Goal: Task Accomplishment & Management: Complete application form

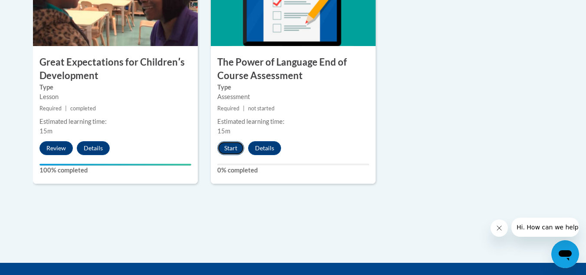
click at [233, 144] on button "Start" at bounding box center [230, 148] width 27 height 14
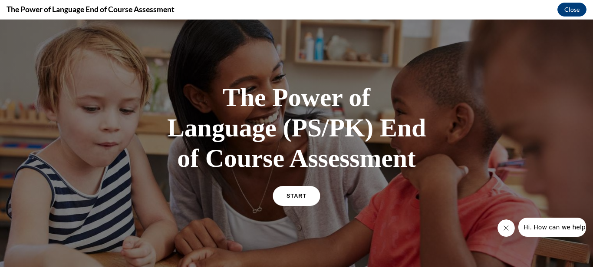
click at [283, 202] on link "START" at bounding box center [295, 196] width 47 height 20
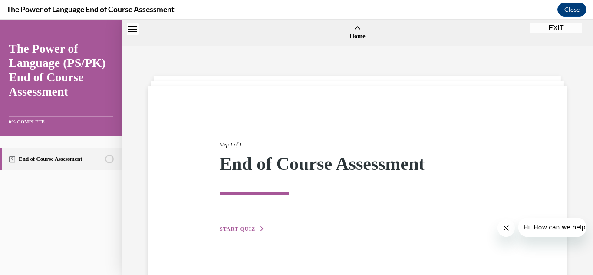
scroll to position [27, 0]
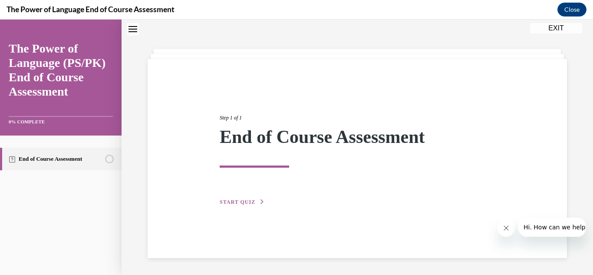
click at [236, 201] on span "START QUIZ" at bounding box center [238, 202] width 36 height 6
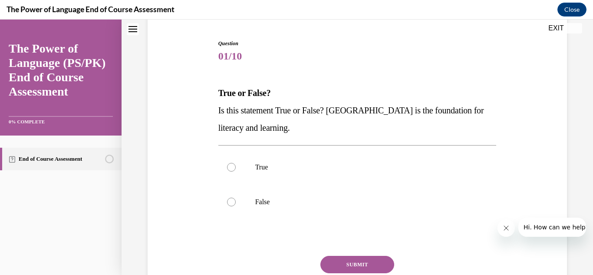
scroll to position [82, 0]
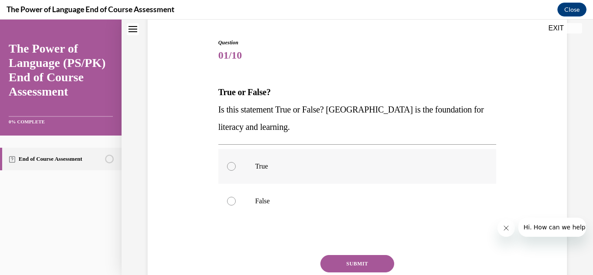
click at [227, 168] on div at bounding box center [231, 166] width 9 height 9
click at [227, 168] on input "True" at bounding box center [231, 166] width 9 height 9
radio input "true"
click at [344, 259] on button "SUBMIT" at bounding box center [357, 263] width 74 height 17
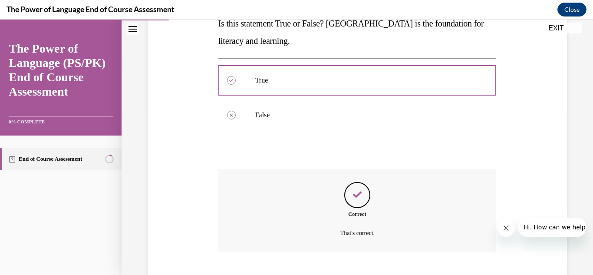
scroll to position [221, 0]
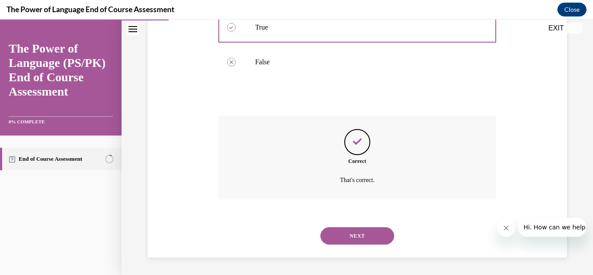
click at [344, 232] on button "NEXT" at bounding box center [357, 235] width 74 height 17
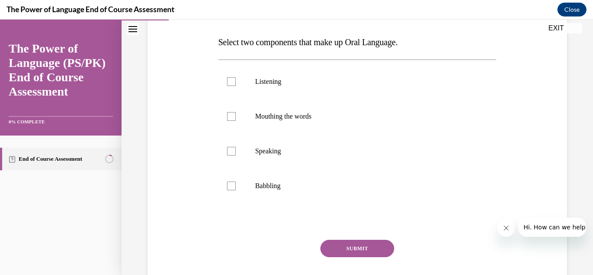
scroll to position [133, 0]
click at [229, 186] on div at bounding box center [231, 184] width 9 height 9
click at [229, 186] on input "Babbling" at bounding box center [231, 184] width 9 height 9
click at [229, 186] on icon at bounding box center [231, 185] width 4 height 3
click at [229, 186] on input "Babbling" at bounding box center [231, 184] width 9 height 9
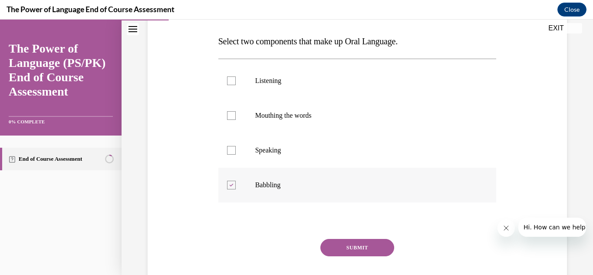
checkbox input "false"
click at [230, 153] on div at bounding box center [231, 150] width 9 height 9
click at [230, 153] on input "Speaking" at bounding box center [231, 150] width 9 height 9
checkbox input "true"
click at [228, 79] on div at bounding box center [231, 80] width 9 height 9
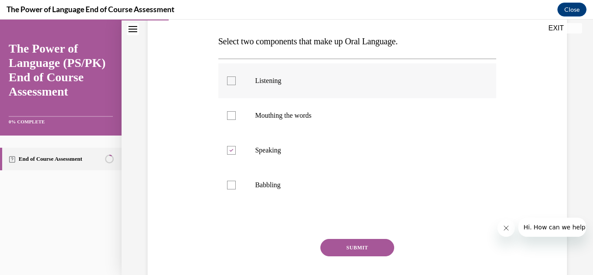
click at [228, 79] on input "Listening" at bounding box center [231, 80] width 9 height 9
checkbox input "true"
click at [352, 247] on button "SUBMIT" at bounding box center [357, 247] width 74 height 17
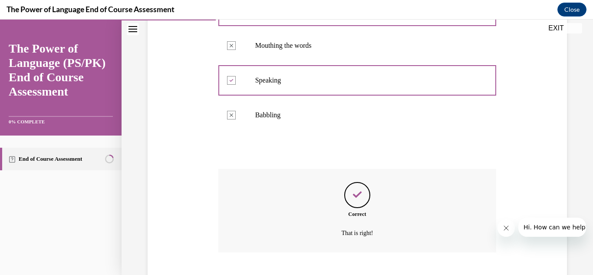
scroll to position [256, 0]
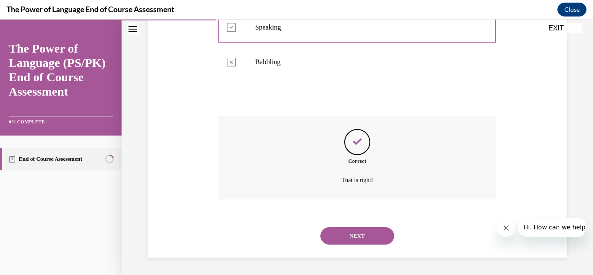
click at [351, 236] on button "NEXT" at bounding box center [357, 235] width 74 height 17
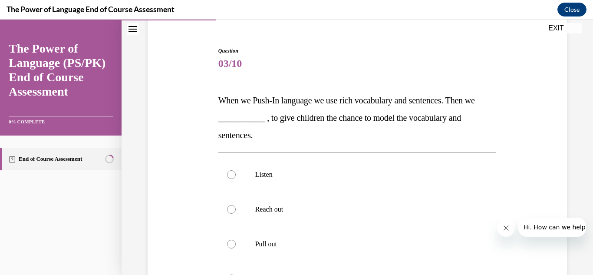
scroll to position [75, 0]
click at [228, 242] on div at bounding box center [231, 243] width 9 height 9
click at [228, 242] on input "Pull out" at bounding box center [231, 243] width 9 height 9
radio input "true"
click at [356, 230] on label "Pull out" at bounding box center [357, 243] width 278 height 35
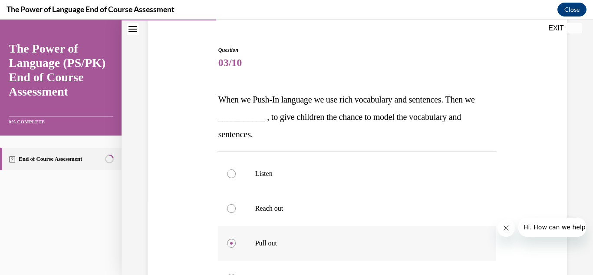
click at [236, 239] on input "Pull out" at bounding box center [231, 243] width 9 height 9
click at [227, 273] on input "Pull down" at bounding box center [231, 277] width 9 height 9
radio input "true"
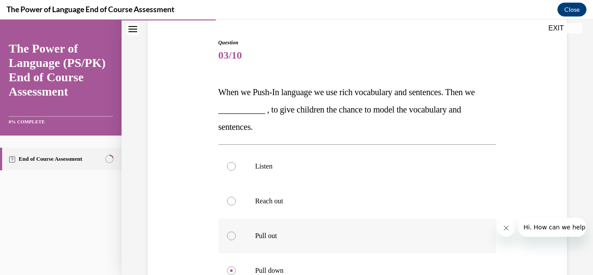
click at [227, 162] on input "Listen" at bounding box center [231, 166] width 9 height 9
radio input "true"
click at [227, 197] on input "Reach out" at bounding box center [231, 201] width 9 height 9
radio input "true"
click at [231, 235] on div at bounding box center [231, 235] width 9 height 9
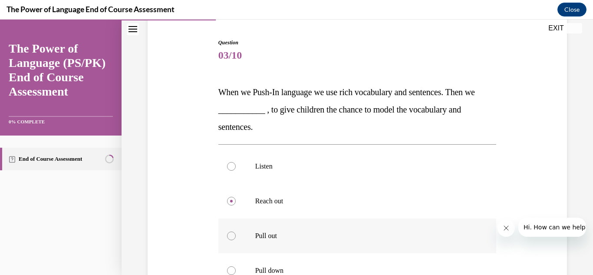
click at [231, 235] on input "Pull out" at bounding box center [231, 235] width 9 height 9
radio input "true"
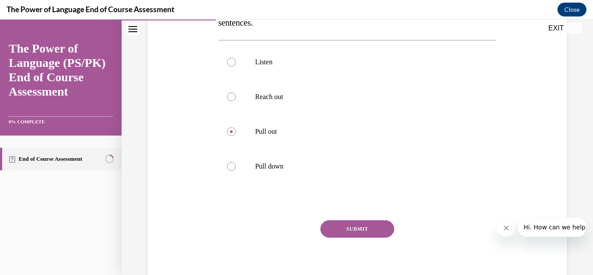
scroll to position [190, 0]
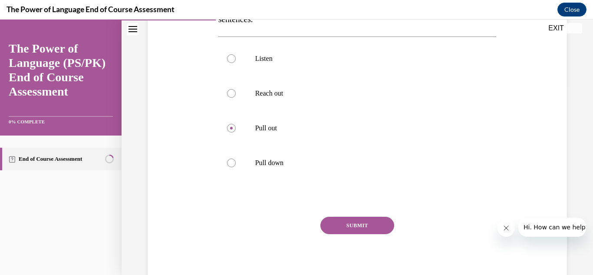
click at [355, 224] on button "SUBMIT" at bounding box center [357, 224] width 74 height 17
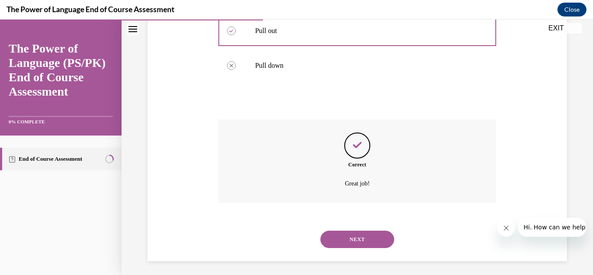
scroll to position [290, 0]
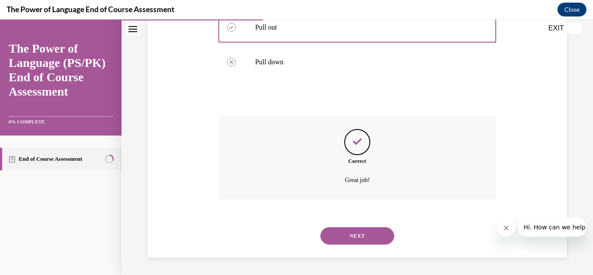
click at [350, 233] on button "NEXT" at bounding box center [357, 235] width 74 height 17
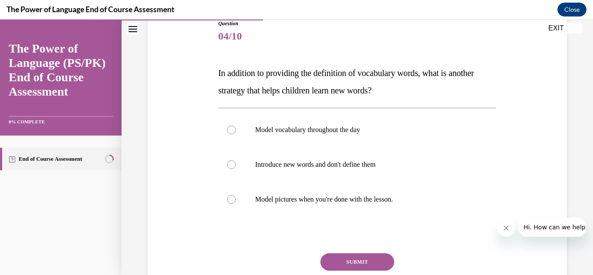
scroll to position [102, 0]
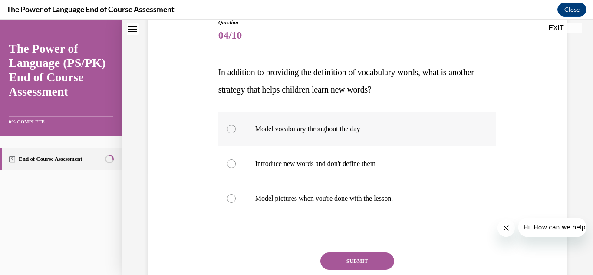
click at [230, 128] on div at bounding box center [231, 129] width 9 height 9
click at [230, 128] on input "Model vocabulary throughout the day" at bounding box center [231, 129] width 9 height 9
radio input "true"
click at [351, 257] on button "SUBMIT" at bounding box center [357, 260] width 74 height 17
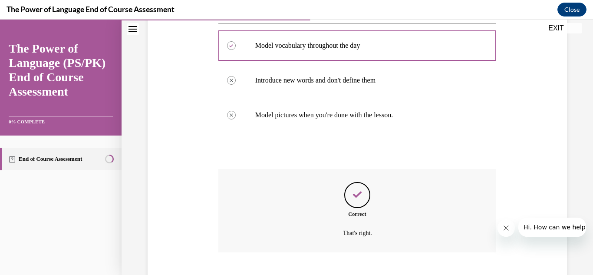
scroll to position [238, 0]
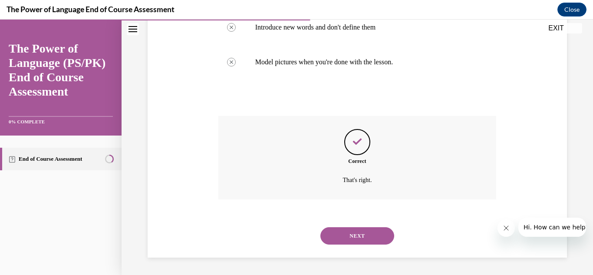
click at [352, 239] on button "NEXT" at bounding box center [357, 235] width 74 height 17
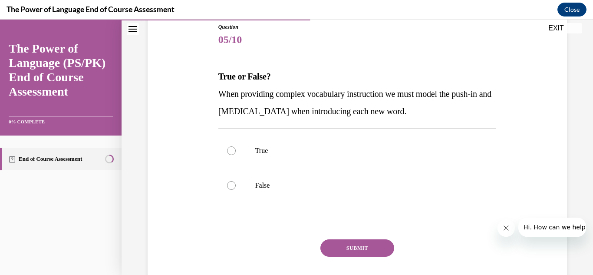
scroll to position [98, 0]
click at [229, 151] on div at bounding box center [231, 149] width 9 height 9
click at [229, 151] on input "True" at bounding box center [231, 149] width 9 height 9
radio input "true"
click at [347, 251] on button "SUBMIT" at bounding box center [357, 246] width 74 height 17
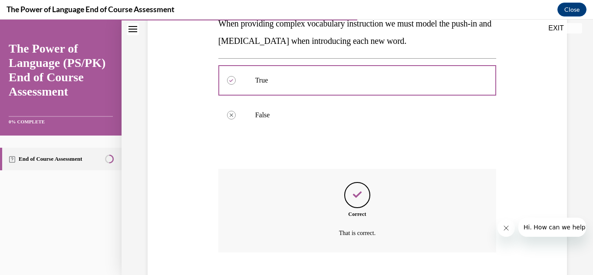
scroll to position [221, 0]
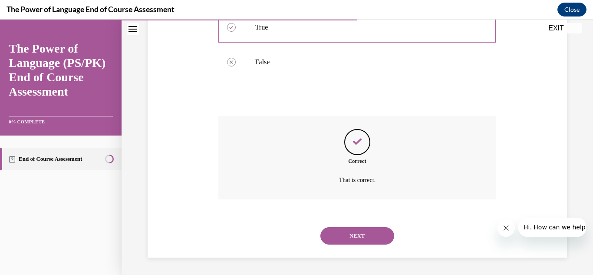
click at [348, 231] on button "NEXT" at bounding box center [357, 235] width 74 height 17
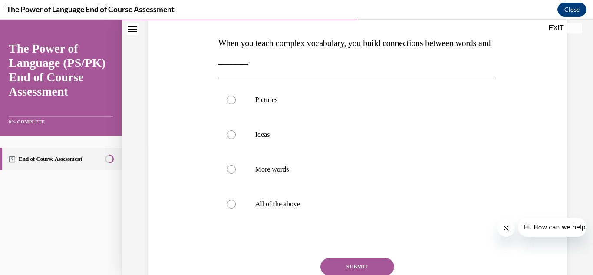
scroll to position [132, 0]
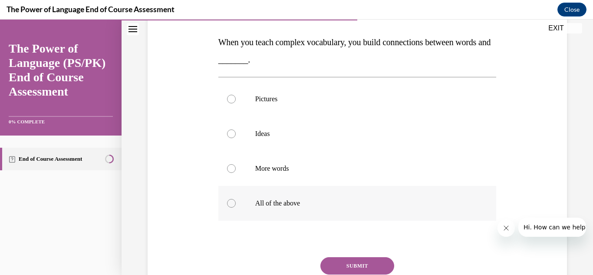
click at [228, 205] on div at bounding box center [231, 203] width 9 height 9
click at [228, 205] on input "All of the above" at bounding box center [231, 203] width 9 height 9
radio input "true"
click at [359, 262] on button "SUBMIT" at bounding box center [357, 265] width 74 height 17
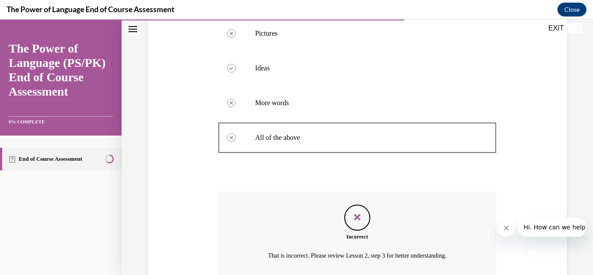
scroll to position [273, 0]
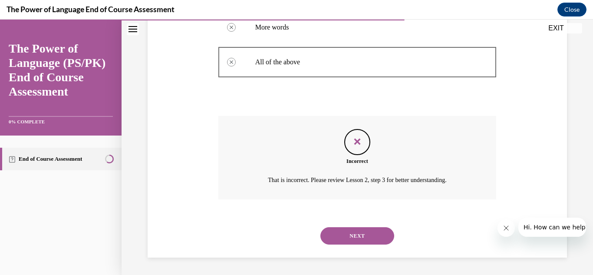
click at [368, 238] on button "NEXT" at bounding box center [357, 235] width 74 height 17
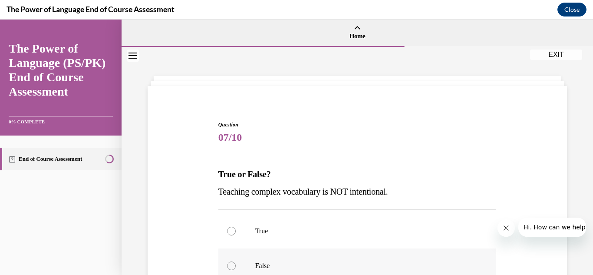
click at [230, 264] on div at bounding box center [231, 265] width 9 height 9
click at [230, 264] on input "False" at bounding box center [231, 265] width 9 height 9
radio input "true"
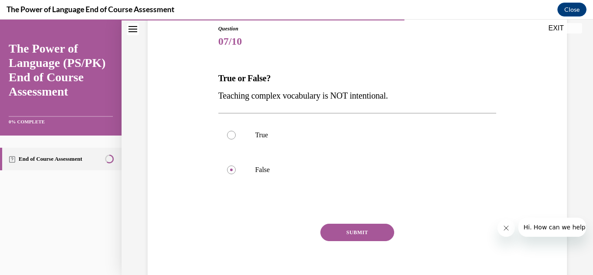
scroll to position [107, 0]
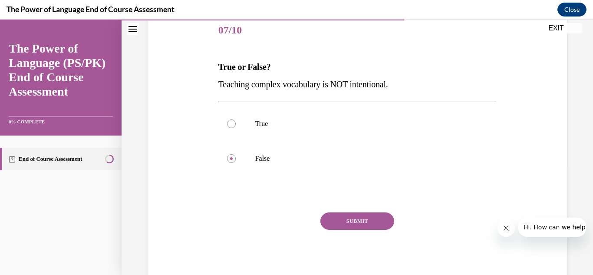
click at [344, 219] on button "SUBMIT" at bounding box center [357, 220] width 74 height 17
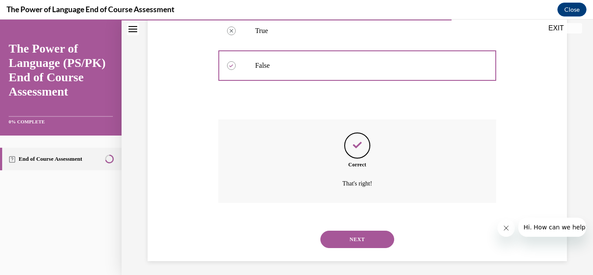
scroll to position [203, 0]
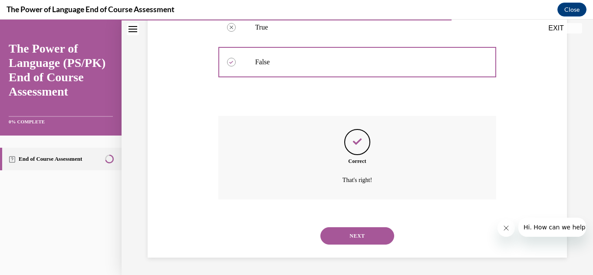
click at [351, 232] on button "NEXT" at bounding box center [357, 235] width 74 height 17
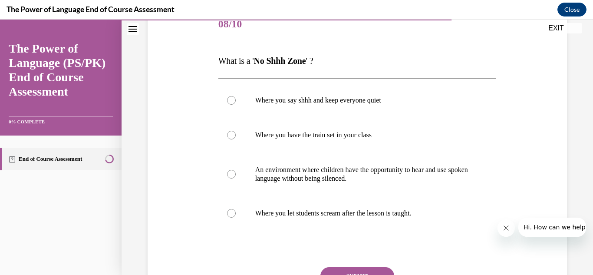
scroll to position [114, 0]
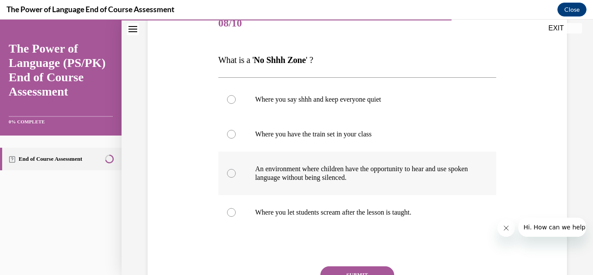
click at [230, 172] on div at bounding box center [231, 173] width 9 height 9
click at [230, 172] on input "An environment where children have the opportunity to hear and use spoken langu…" at bounding box center [231, 173] width 9 height 9
radio input "true"
click at [170, 187] on div "Question 08/10 What is a ' No Shhh Zone ' ? Where you say shhh and keep everyon…" at bounding box center [356, 158] width 423 height 357
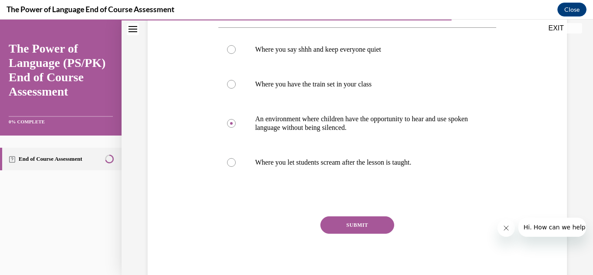
scroll to position [194, 0]
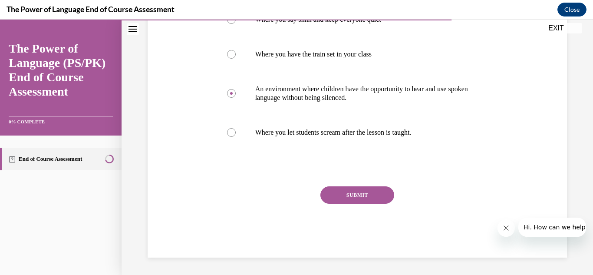
click at [355, 192] on button "SUBMIT" at bounding box center [357, 194] width 74 height 17
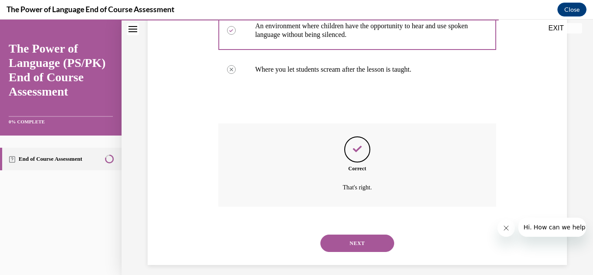
scroll to position [264, 0]
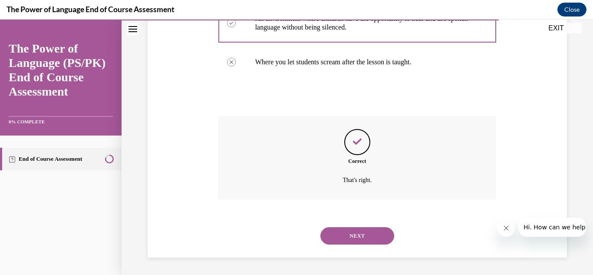
click at [351, 229] on button "NEXT" at bounding box center [357, 235] width 74 height 17
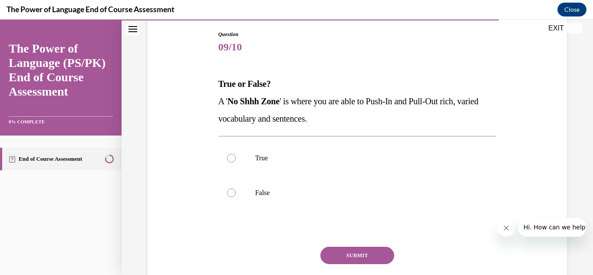
scroll to position [91, 0]
click at [230, 157] on div at bounding box center [231, 157] width 9 height 9
click at [230, 157] on input "True" at bounding box center [231, 157] width 9 height 9
radio input "true"
click at [343, 255] on button "SUBMIT" at bounding box center [357, 254] width 74 height 17
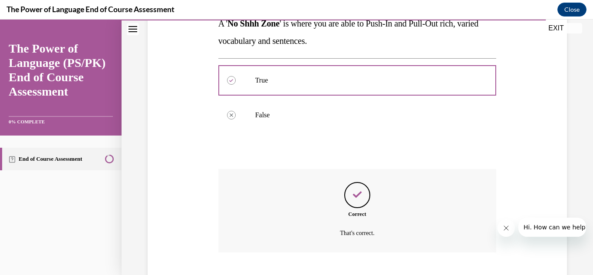
scroll to position [221, 0]
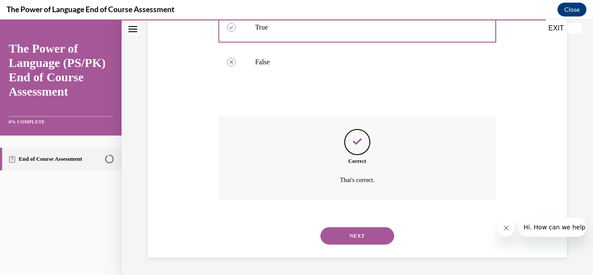
click at [349, 235] on button "NEXT" at bounding box center [357, 235] width 74 height 17
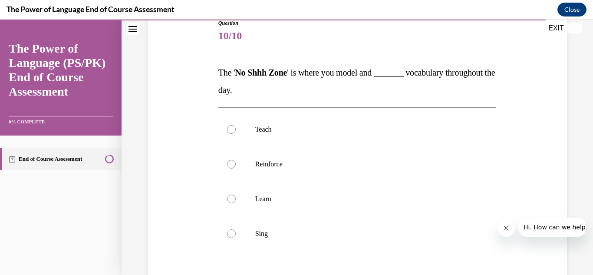
scroll to position [107, 0]
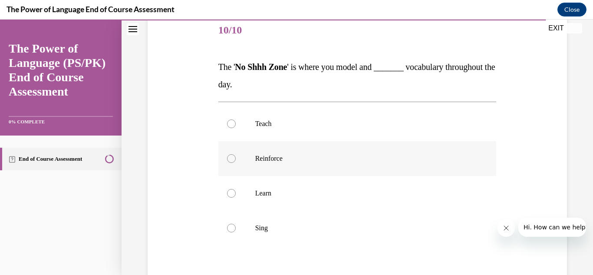
click at [229, 157] on div at bounding box center [231, 158] width 9 height 9
click at [229, 157] on input "Reinforce" at bounding box center [231, 158] width 9 height 9
radio input "true"
click at [502, 142] on div "Question 10/10 The ' No Shhh Zone ' is where you model and _______ vocabulary t…" at bounding box center [356, 169] width 423 height 365
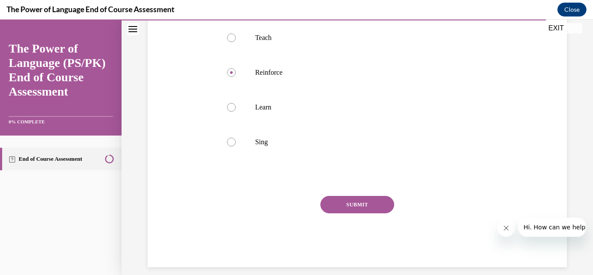
scroll to position [194, 0]
click at [354, 200] on button "SUBMIT" at bounding box center [357, 203] width 74 height 17
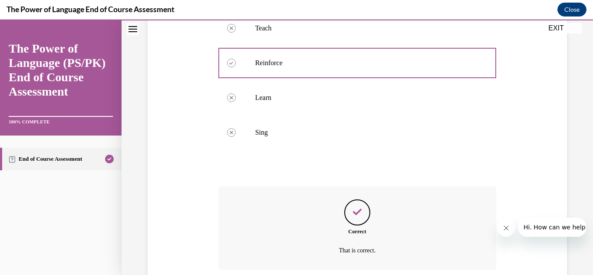
scroll to position [273, 0]
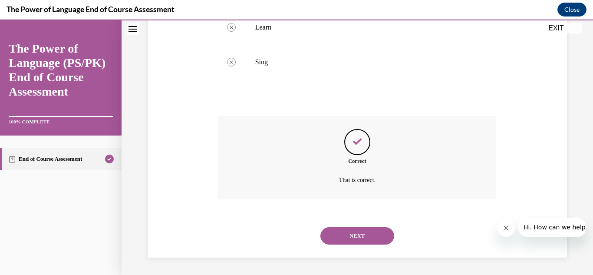
click at [361, 233] on button "NEXT" at bounding box center [357, 235] width 74 height 17
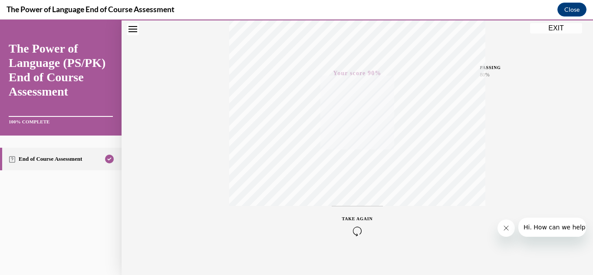
scroll to position [190, 0]
click at [352, 210] on span "TAKE AGAIN" at bounding box center [357, 209] width 31 height 5
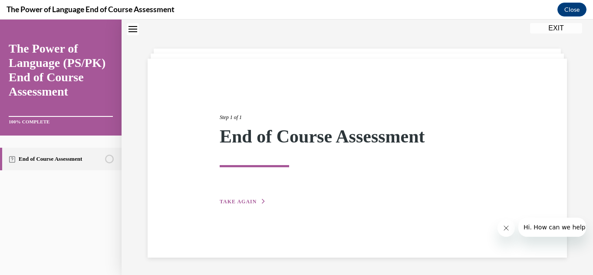
scroll to position [27, 0]
click at [244, 202] on span "TAKE AGAIN" at bounding box center [238, 201] width 37 height 6
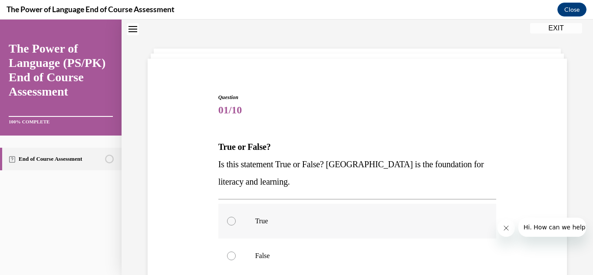
click at [230, 218] on div at bounding box center [231, 220] width 9 height 9
click at [230, 218] on input "True" at bounding box center [231, 220] width 9 height 9
radio input "true"
click at [202, 217] on div "Question 01/10 True or False? Is this statement True or False? [GEOGRAPHIC_DATA…" at bounding box center [356, 223] width 423 height 313
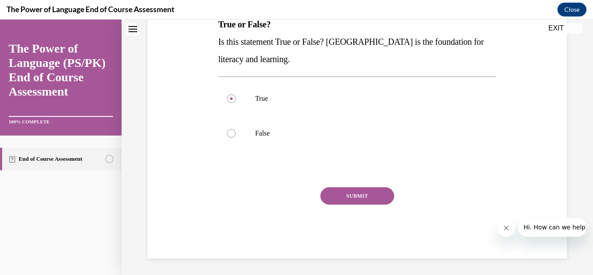
scroll to position [151, 0]
click at [364, 192] on button "SUBMIT" at bounding box center [357, 194] width 74 height 17
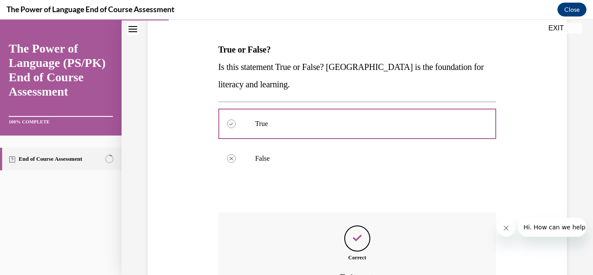
scroll to position [221, 0]
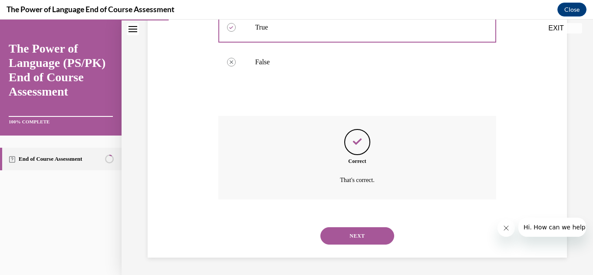
click at [356, 233] on button "NEXT" at bounding box center [357, 235] width 74 height 17
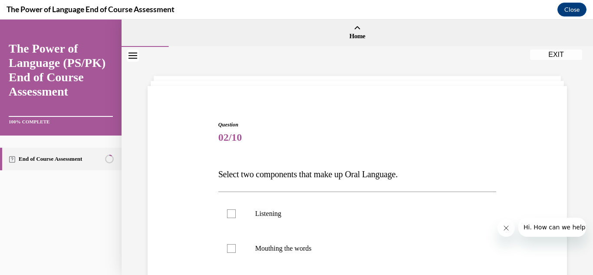
click at [184, 182] on div "Question 02/10 Select two components that make up Oral Language. Listening Mout…" at bounding box center [356, 269] width 423 height 348
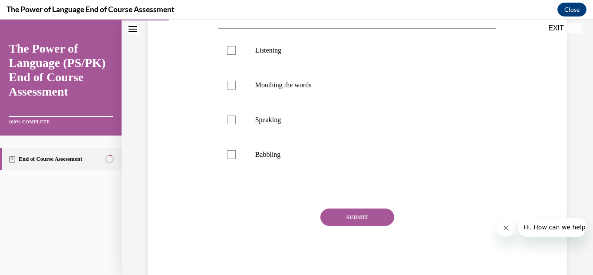
scroll to position [174, 0]
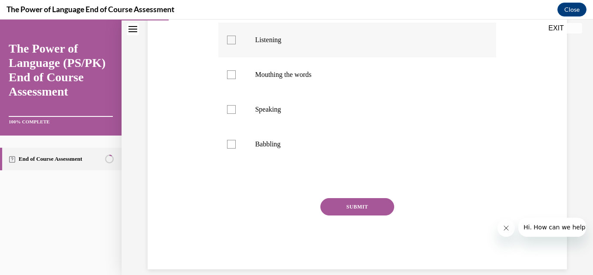
click at [231, 43] on div at bounding box center [231, 40] width 9 height 9
click at [231, 43] on input "Listening" at bounding box center [231, 40] width 9 height 9
checkbox input "true"
click at [232, 111] on div at bounding box center [231, 109] width 9 height 9
click at [232, 111] on input "Speaking" at bounding box center [231, 109] width 9 height 9
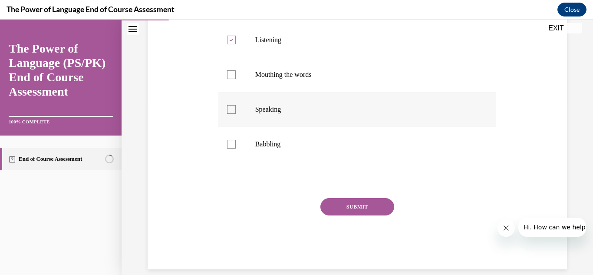
checkbox input "true"
click at [354, 204] on button "SUBMIT" at bounding box center [357, 206] width 74 height 17
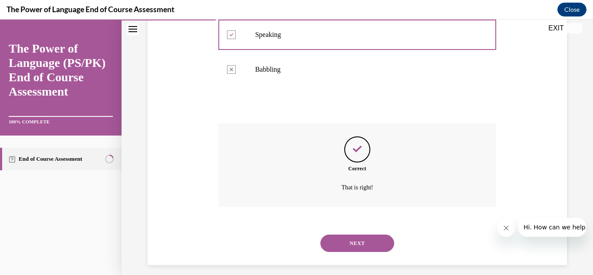
scroll to position [256, 0]
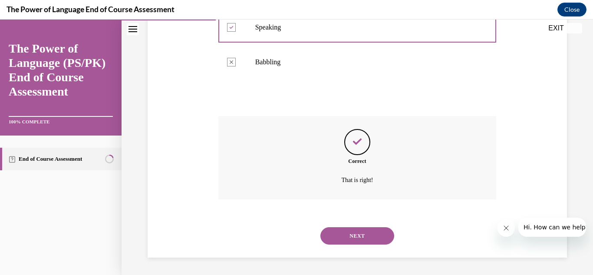
click at [344, 234] on button "NEXT" at bounding box center [357, 235] width 74 height 17
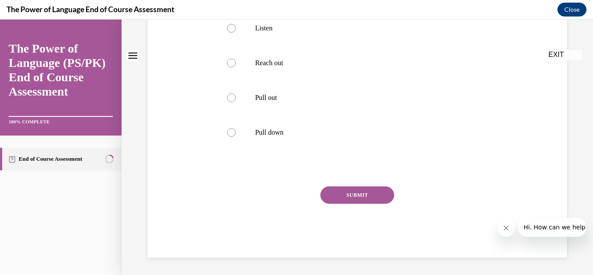
scroll to position [0, 0]
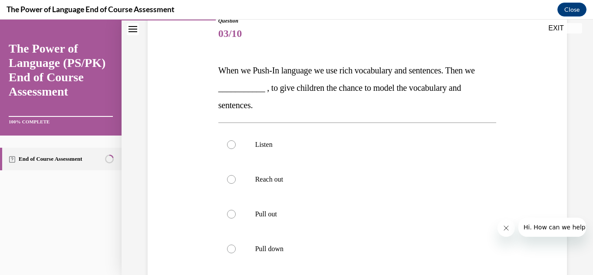
scroll to position [104, 0]
click at [231, 214] on div at bounding box center [231, 213] width 9 height 9
click at [231, 214] on input "Pull out" at bounding box center [231, 213] width 9 height 9
radio input "true"
click at [206, 207] on div "Question 03/10 When we Push-In language we use rich vocabulary and sentences. T…" at bounding box center [356, 181] width 423 height 383
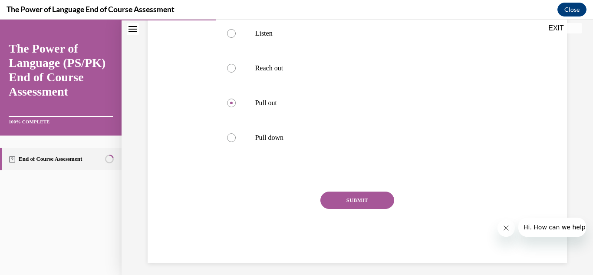
scroll to position [220, 0]
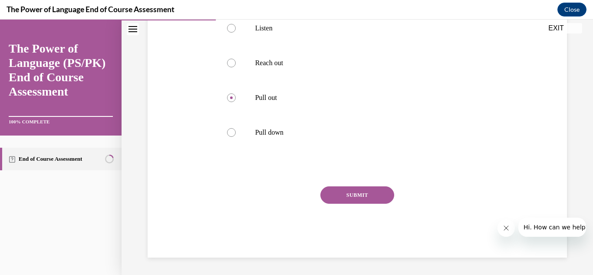
click at [348, 191] on button "SUBMIT" at bounding box center [357, 194] width 74 height 17
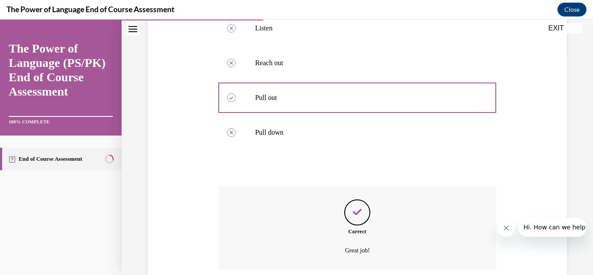
scroll to position [290, 0]
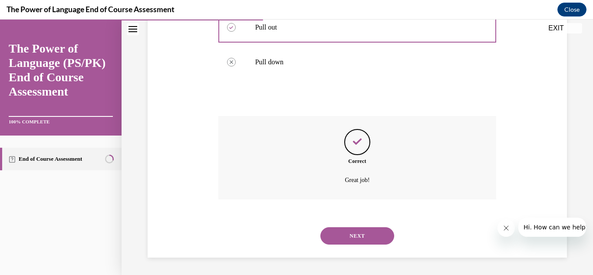
click at [359, 232] on button "NEXT" at bounding box center [357, 235] width 74 height 17
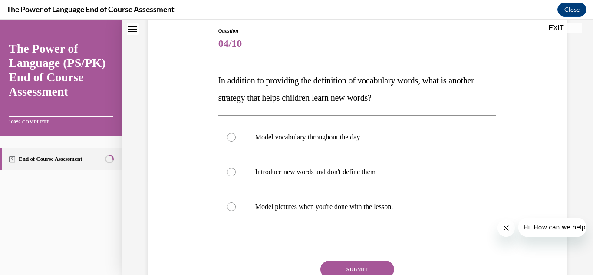
scroll to position [95, 0]
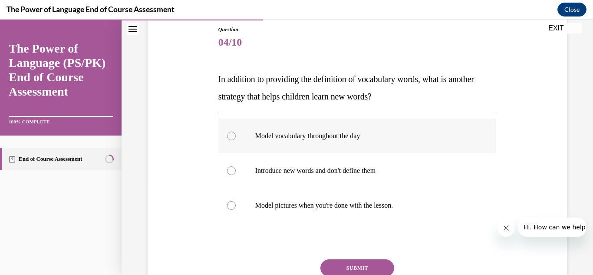
click at [230, 135] on div at bounding box center [231, 135] width 9 height 9
click at [230, 135] on input "Model vocabulary throughout the day" at bounding box center [231, 135] width 9 height 9
radio input "true"
click at [348, 267] on button "SUBMIT" at bounding box center [357, 267] width 74 height 17
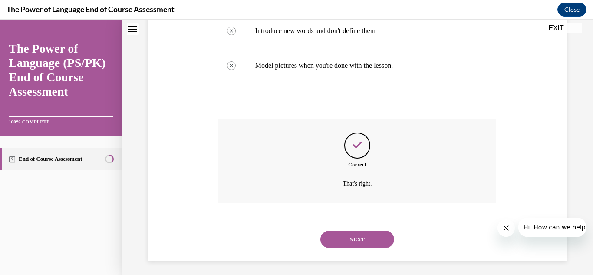
scroll to position [238, 0]
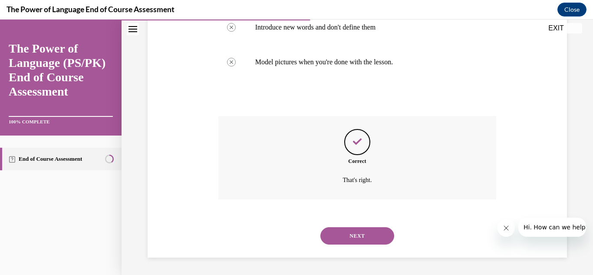
click at [347, 230] on button "NEXT" at bounding box center [357, 235] width 74 height 17
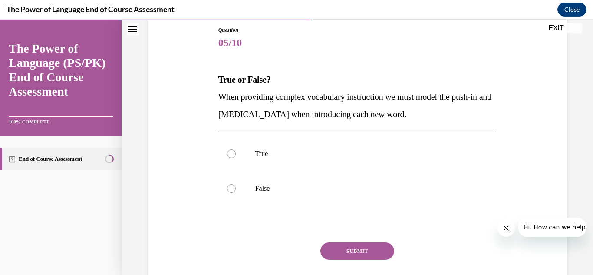
scroll to position [96, 0]
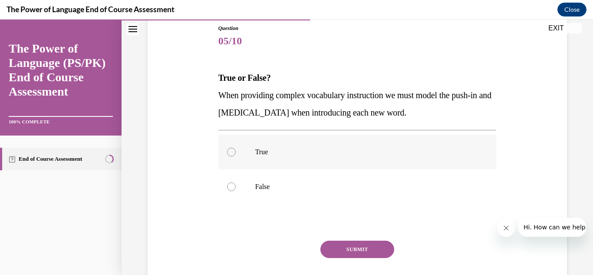
click at [230, 150] on div at bounding box center [231, 152] width 9 height 9
click at [230, 150] on input "True" at bounding box center [231, 152] width 9 height 9
radio input "true"
click at [352, 247] on button "SUBMIT" at bounding box center [357, 248] width 74 height 17
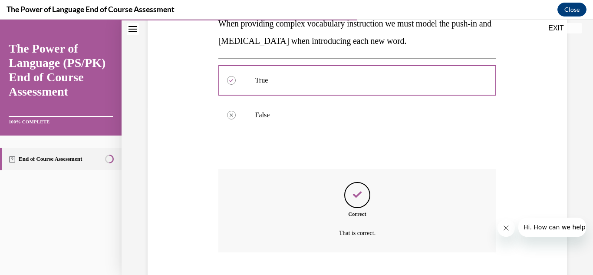
scroll to position [221, 0]
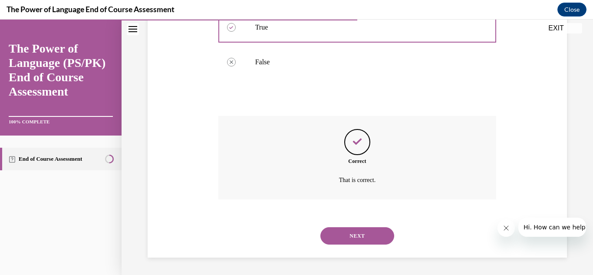
click at [351, 236] on button "NEXT" at bounding box center [357, 235] width 74 height 17
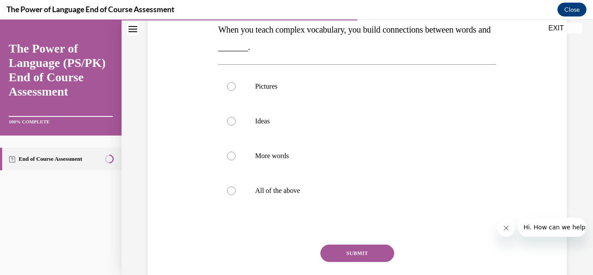
scroll to position [146, 0]
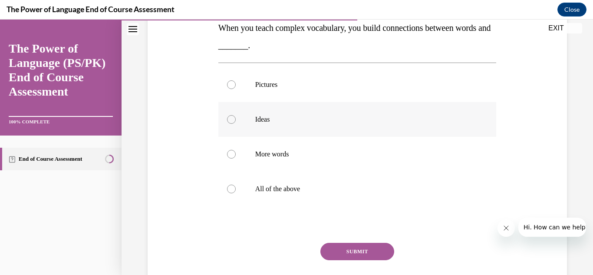
click at [229, 118] on div at bounding box center [231, 119] width 9 height 9
click at [229, 118] on input "Ideas" at bounding box center [231, 119] width 9 height 9
radio input "true"
click at [335, 249] on button "SUBMIT" at bounding box center [357, 251] width 74 height 17
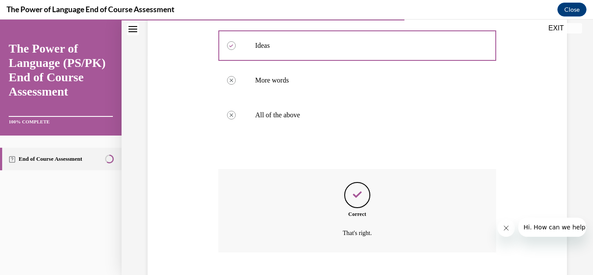
scroll to position [273, 0]
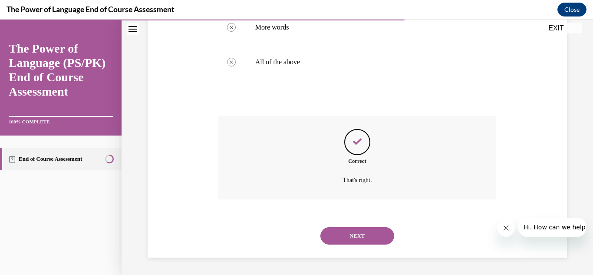
click at [345, 235] on button "NEXT" at bounding box center [357, 235] width 74 height 17
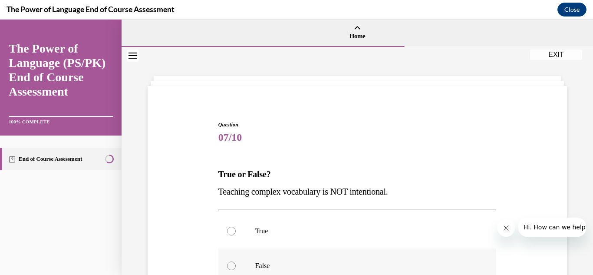
click at [230, 266] on div at bounding box center [231, 265] width 9 height 9
click at [230, 266] on input "False" at bounding box center [231, 265] width 9 height 9
radio input "true"
click at [203, 253] on div "Question 07/10 True or False? Teaching complex vocabulary is NOT intentional. T…" at bounding box center [356, 243] width 423 height 296
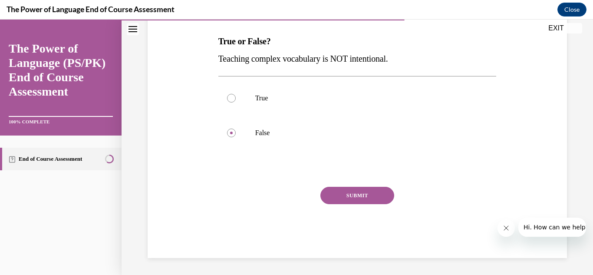
scroll to position [133, 0]
click at [355, 190] on button "SUBMIT" at bounding box center [357, 194] width 74 height 17
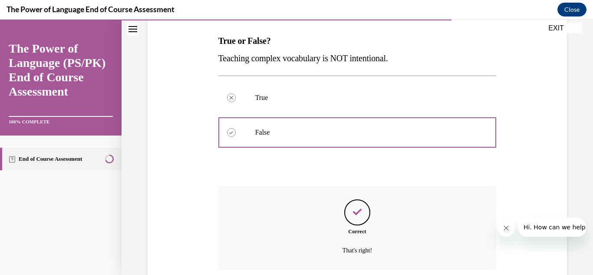
scroll to position [203, 0]
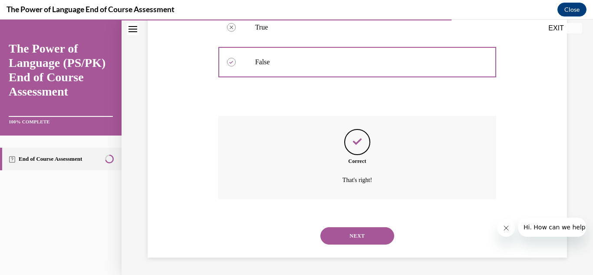
click at [355, 237] on button "NEXT" at bounding box center [357, 235] width 74 height 17
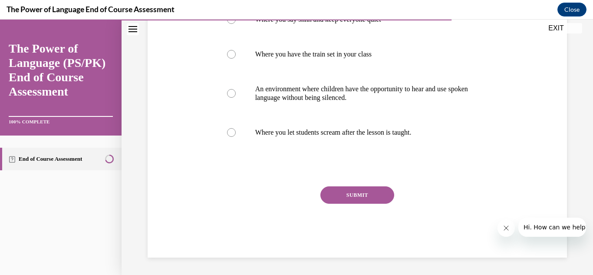
scroll to position [0, 0]
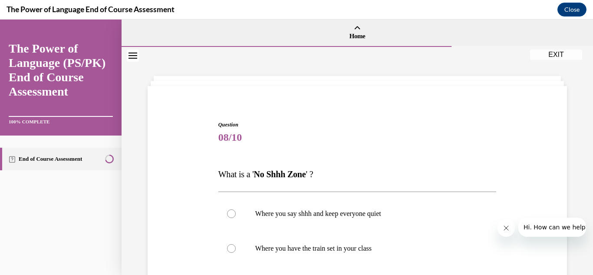
click at [193, 217] on div "Question 08/10 What is a ' No Shhh Zone ' ? Where you say shhh and keep everyon…" at bounding box center [356, 273] width 423 height 357
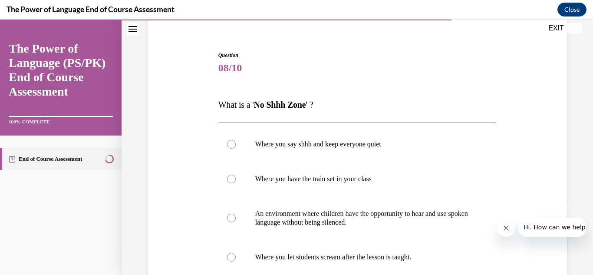
scroll to position [87, 0]
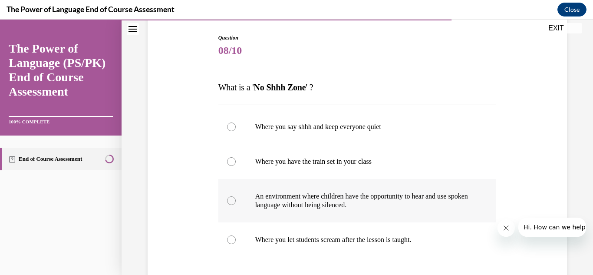
click at [231, 200] on div at bounding box center [231, 200] width 9 height 9
click at [231, 200] on input "An environment where children have the opportunity to hear and use spoken langu…" at bounding box center [231, 200] width 9 height 9
radio input "true"
click at [198, 195] on div "Question 08/10 What is a ' No Shhh Zone ' ? Where you say shhh and keep everyon…" at bounding box center [356, 186] width 423 height 357
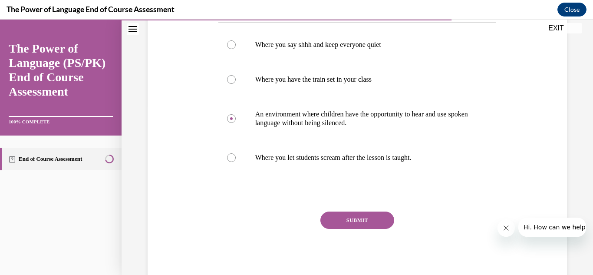
scroll to position [194, 0]
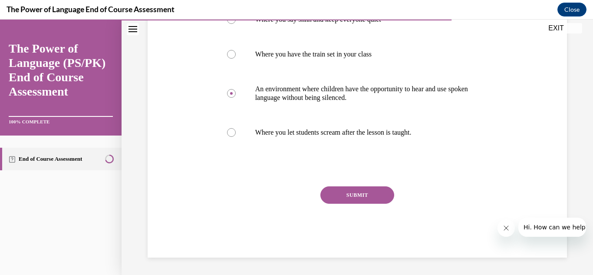
click at [352, 190] on button "SUBMIT" at bounding box center [357, 194] width 74 height 17
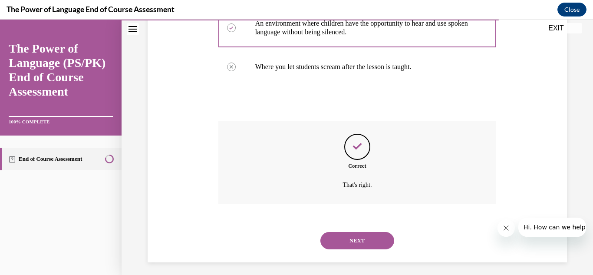
scroll to position [264, 0]
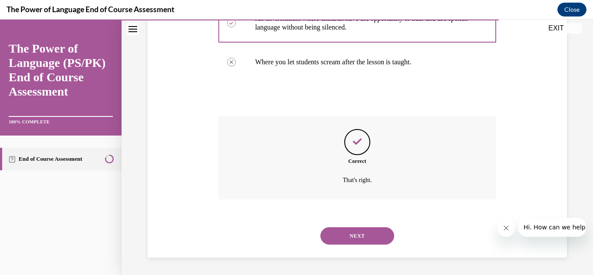
click at [358, 236] on button "NEXT" at bounding box center [357, 235] width 74 height 17
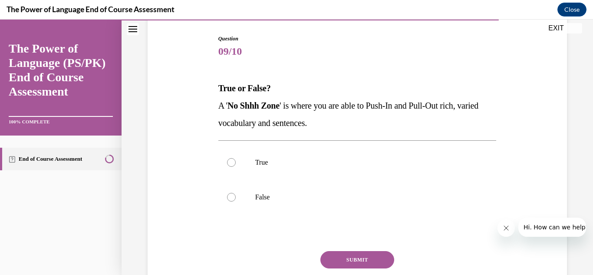
scroll to position [87, 0]
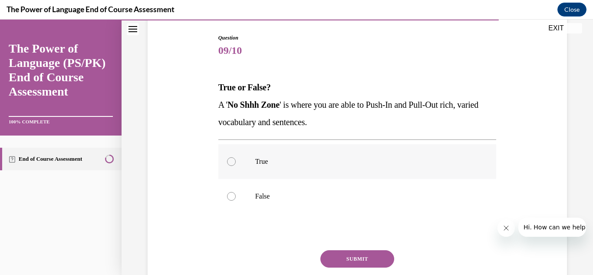
click at [229, 157] on label "True" at bounding box center [357, 161] width 278 height 35
click at [229, 157] on input "True" at bounding box center [231, 161] width 9 height 9
radio input "true"
click at [340, 260] on button "SUBMIT" at bounding box center [357, 258] width 74 height 17
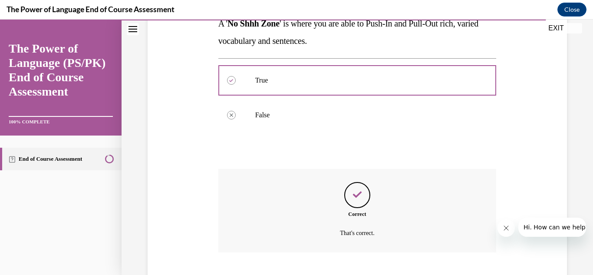
scroll to position [221, 0]
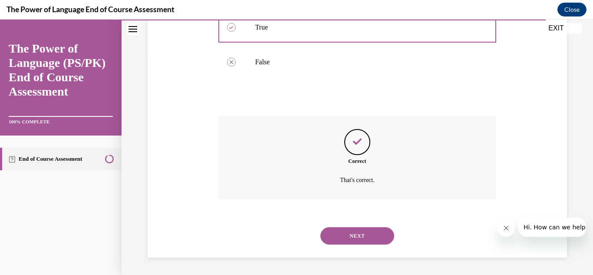
click at [354, 236] on button "NEXT" at bounding box center [357, 235] width 74 height 17
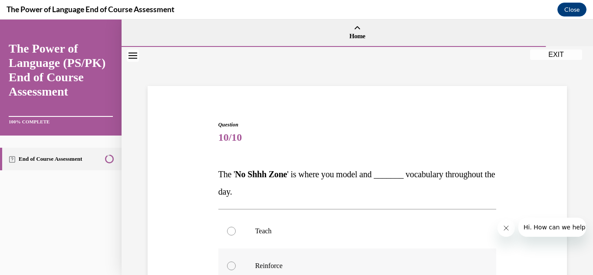
click at [231, 265] on div at bounding box center [231, 265] width 9 height 9
click at [231, 265] on input "Reinforce" at bounding box center [231, 265] width 9 height 9
radio input "true"
click at [196, 245] on div "Question 10/10 The ' No Shhh Zone ' is where you model and _______ vocabulary t…" at bounding box center [356, 277] width 423 height 365
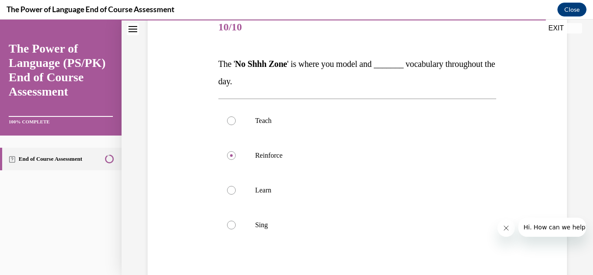
scroll to position [139, 0]
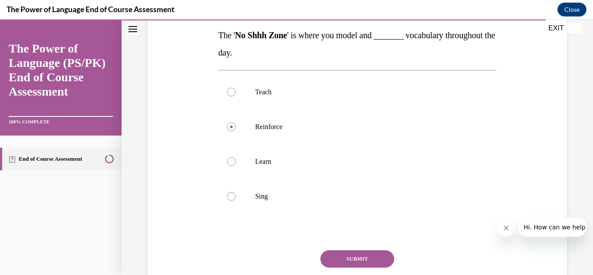
click at [355, 255] on button "SUBMIT" at bounding box center [357, 258] width 74 height 17
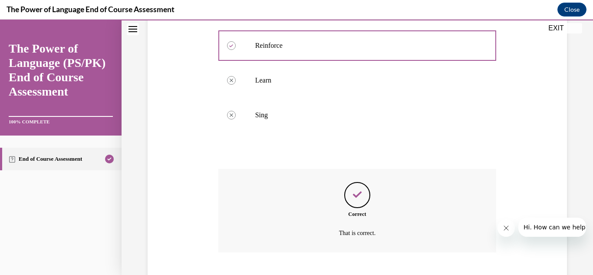
scroll to position [273, 0]
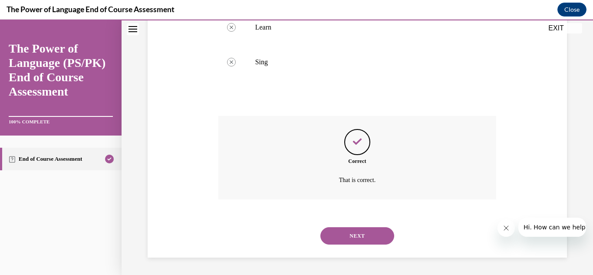
click at [352, 234] on button "NEXT" at bounding box center [357, 235] width 74 height 17
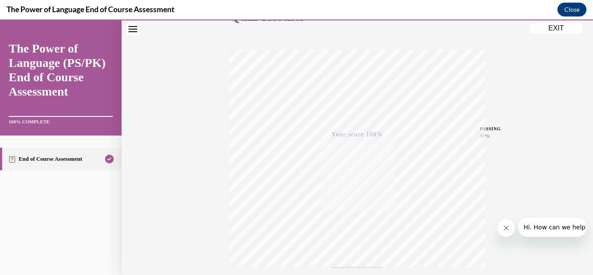
scroll to position [110, 0]
click at [557, 30] on button "EXIT" at bounding box center [556, 28] width 52 height 10
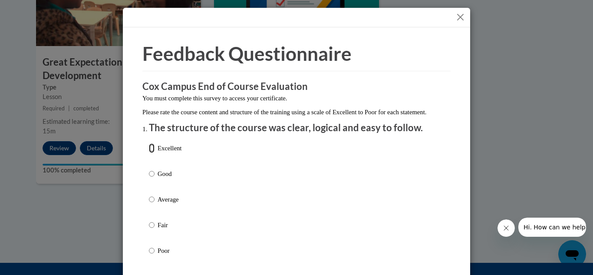
click at [149, 153] on input "Excellent" at bounding box center [152, 148] width 6 height 10
radio input "true"
click at [233, 174] on div "Excellent Good Average Fair Poor" at bounding box center [296, 209] width 295 height 141
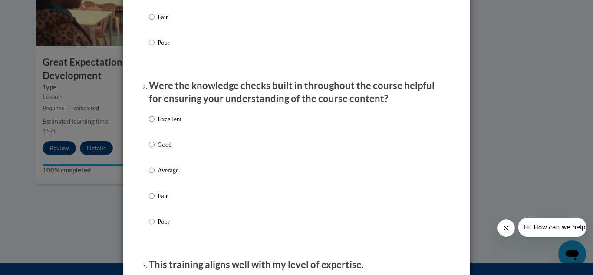
scroll to position [208, 0]
click at [151, 127] on label "Excellent" at bounding box center [165, 125] width 33 height 23
click at [151, 123] on input "Excellent" at bounding box center [152, 119] width 6 height 10
radio input "true"
click at [149, 139] on input "Good" at bounding box center [152, 144] width 6 height 10
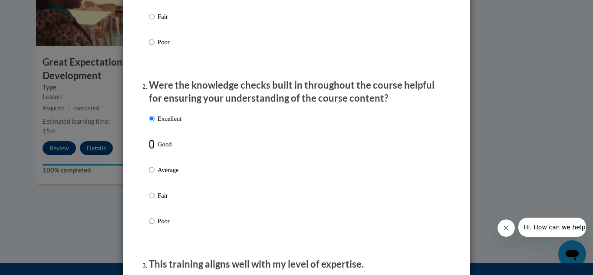
radio input "true"
click at [149, 165] on input "Average" at bounding box center [152, 170] width 6 height 10
radio input "true"
click at [149, 139] on input "Good" at bounding box center [152, 144] width 6 height 10
radio input "true"
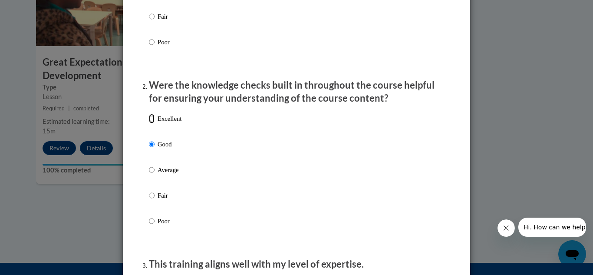
click at [149, 114] on input "Excellent" at bounding box center [152, 119] width 6 height 10
radio input "true"
click at [263, 138] on div "Excellent Good Average Fair Poor" at bounding box center [296, 179] width 295 height 141
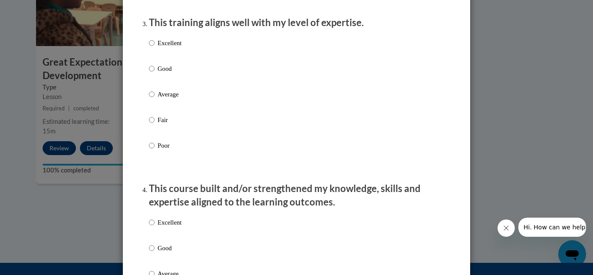
scroll to position [451, 0]
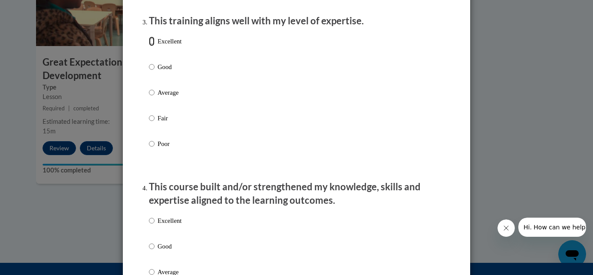
click at [149, 46] on input "Excellent" at bounding box center [152, 41] width 6 height 10
radio input "true"
click at [260, 98] on div "Excellent Good Average Fair Poor" at bounding box center [296, 102] width 295 height 141
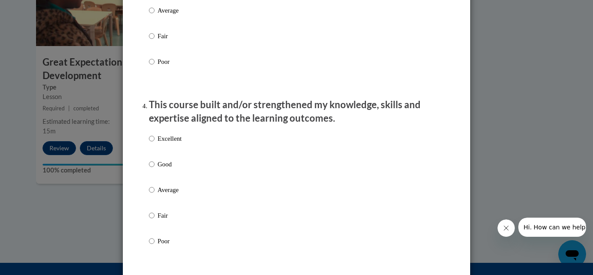
scroll to position [607, 0]
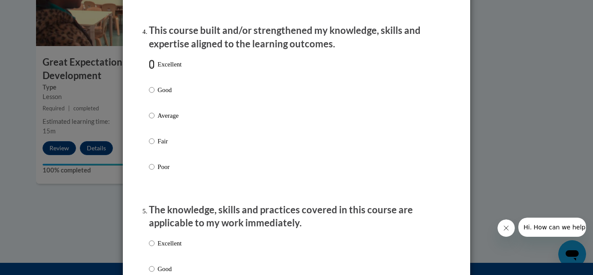
click at [149, 69] on input "Excellent" at bounding box center [152, 64] width 6 height 10
radio input "true"
click at [264, 108] on div "Excellent Good Average Fair Poor" at bounding box center [296, 125] width 295 height 141
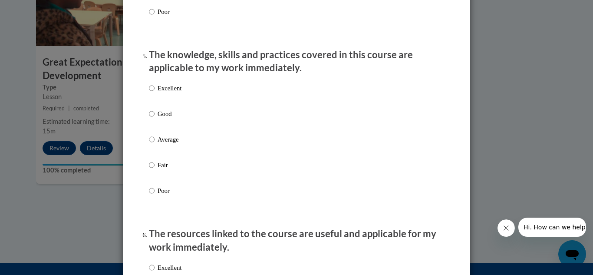
scroll to position [798, 0]
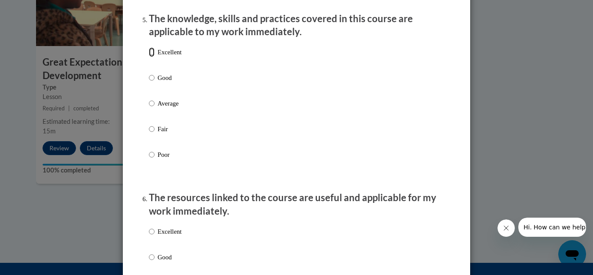
click at [149, 57] on input "Excellent" at bounding box center [152, 52] width 6 height 10
radio input "true"
click at [225, 78] on div "Excellent Good Average Fair Poor" at bounding box center [296, 113] width 295 height 141
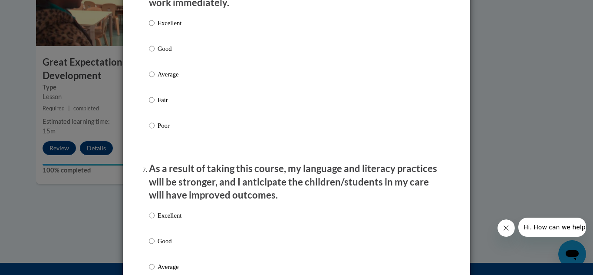
scroll to position [989, 0]
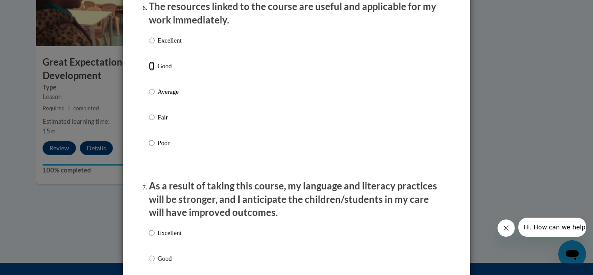
click at [149, 71] on input "Good" at bounding box center [152, 66] width 6 height 10
radio input "true"
click at [243, 95] on div "Excellent Good Average Fair Poor" at bounding box center [296, 101] width 295 height 141
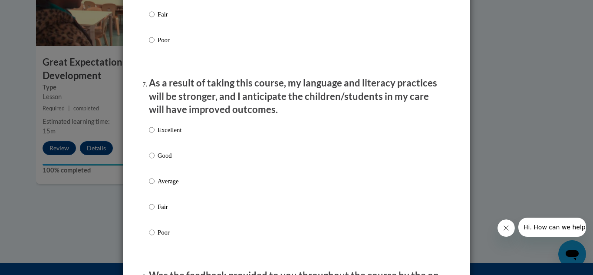
scroll to position [1145, 0]
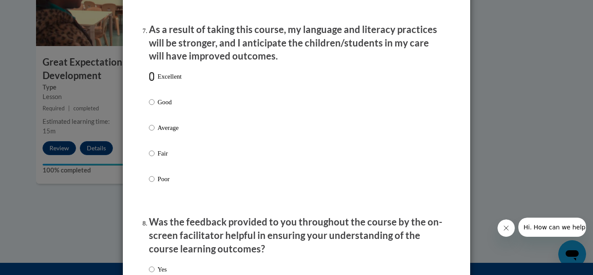
click at [149, 81] on input "Excellent" at bounding box center [152, 77] width 6 height 10
radio input "true"
click at [203, 118] on div "Excellent Good Average Fair Poor" at bounding box center [296, 137] width 295 height 141
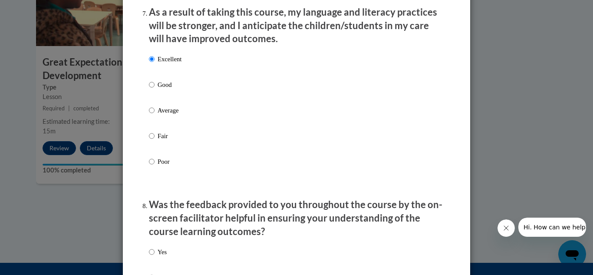
scroll to position [1215, 0]
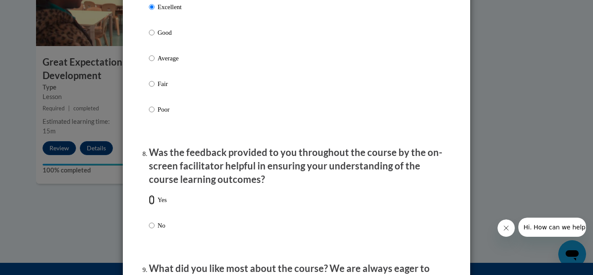
click at [149, 204] on input "Yes" at bounding box center [152, 200] width 6 height 10
radio input "true"
click at [213, 211] on div "Yes No" at bounding box center [296, 222] width 295 height 65
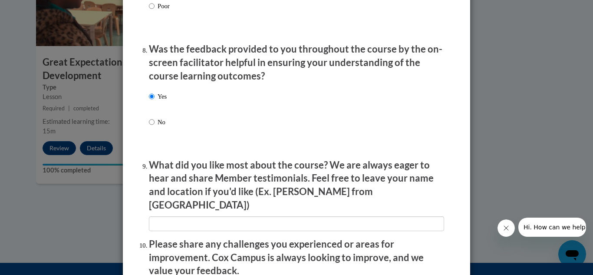
scroll to position [1371, 0]
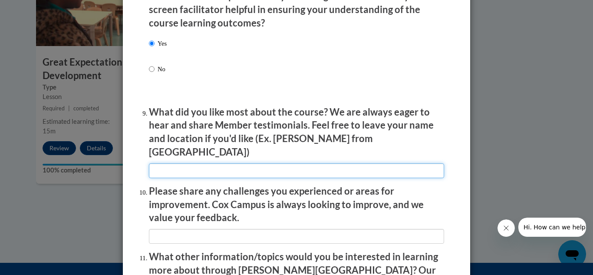
click at [169, 163] on input "textbox" at bounding box center [296, 170] width 295 height 15
type input "The video examples were very helpful."
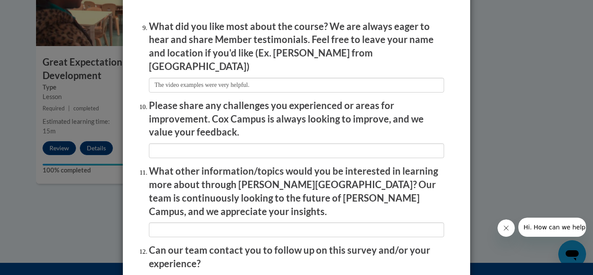
scroll to position [1458, 0]
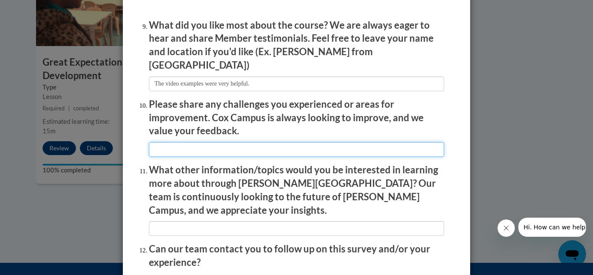
click at [160, 142] on input "textbox" at bounding box center [296, 149] width 295 height 15
type input "none"
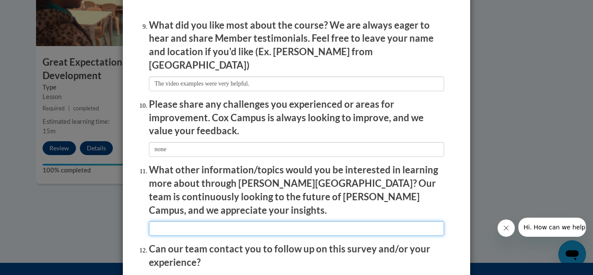
click at [167, 221] on input "textbox" at bounding box center [296, 228] width 295 height 15
type input "The provided sessions are informative."
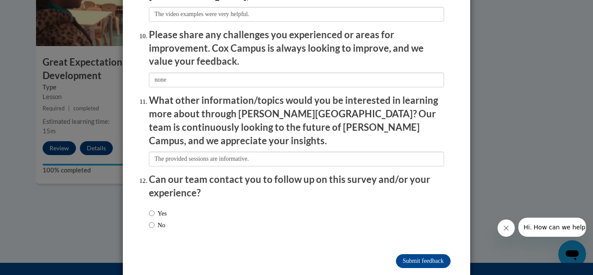
scroll to position [1528, 0]
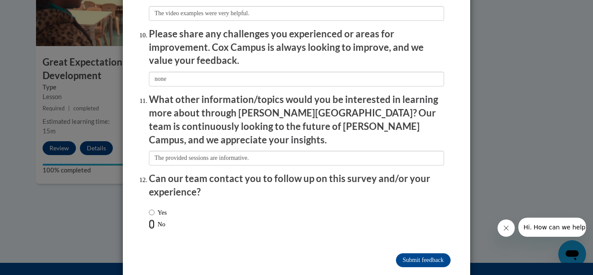
click at [149, 219] on input "No" at bounding box center [152, 224] width 6 height 10
radio input "true"
click at [406, 253] on input "Submit feedback" at bounding box center [423, 260] width 55 height 14
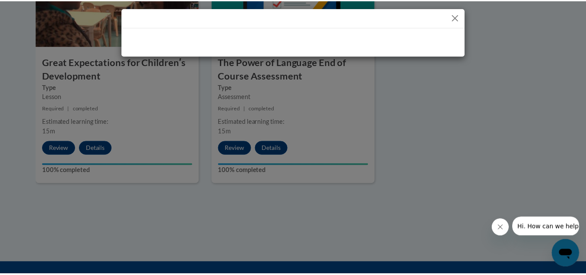
scroll to position [0, 0]
